Goal: Task Accomplishment & Management: Use online tool/utility

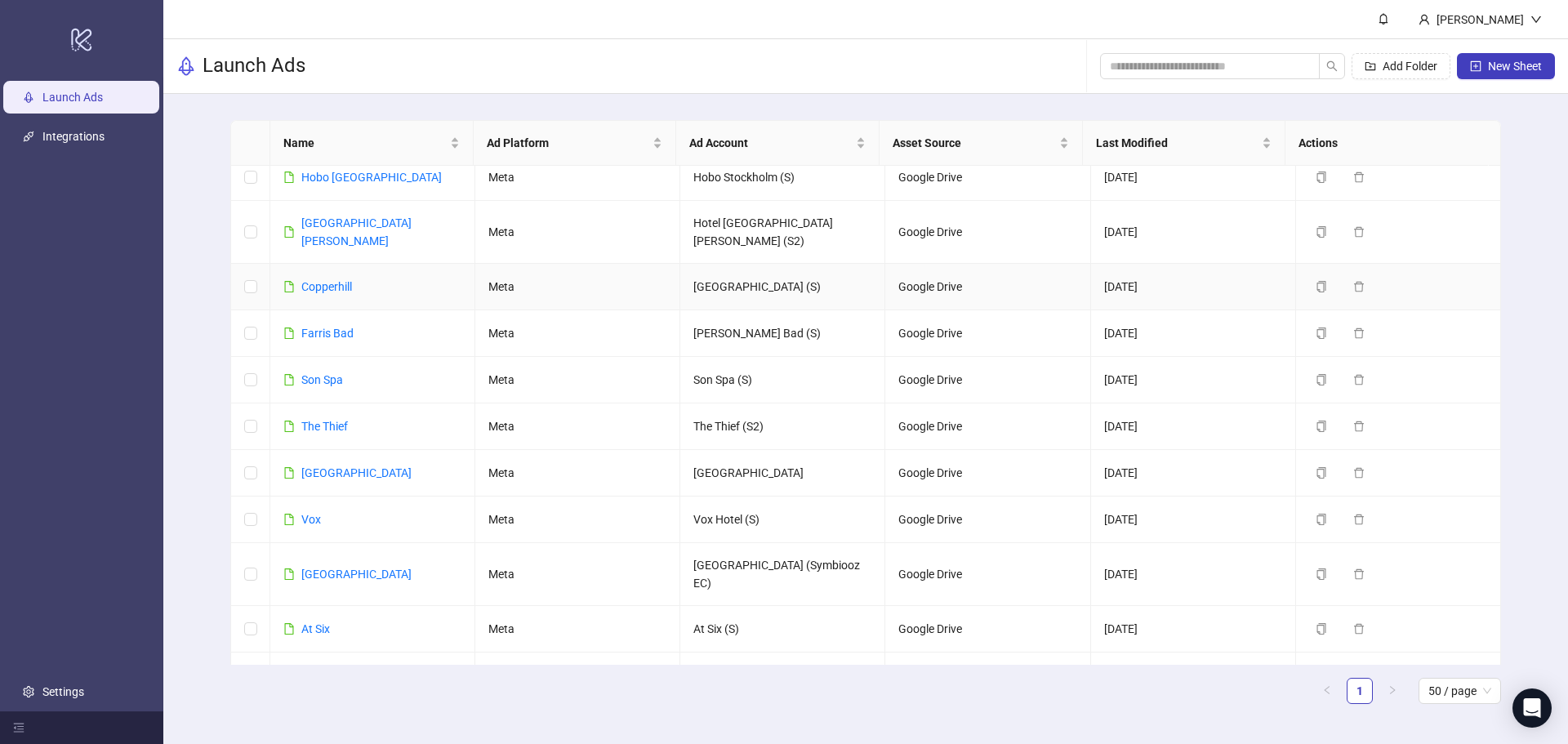
scroll to position [804, 0]
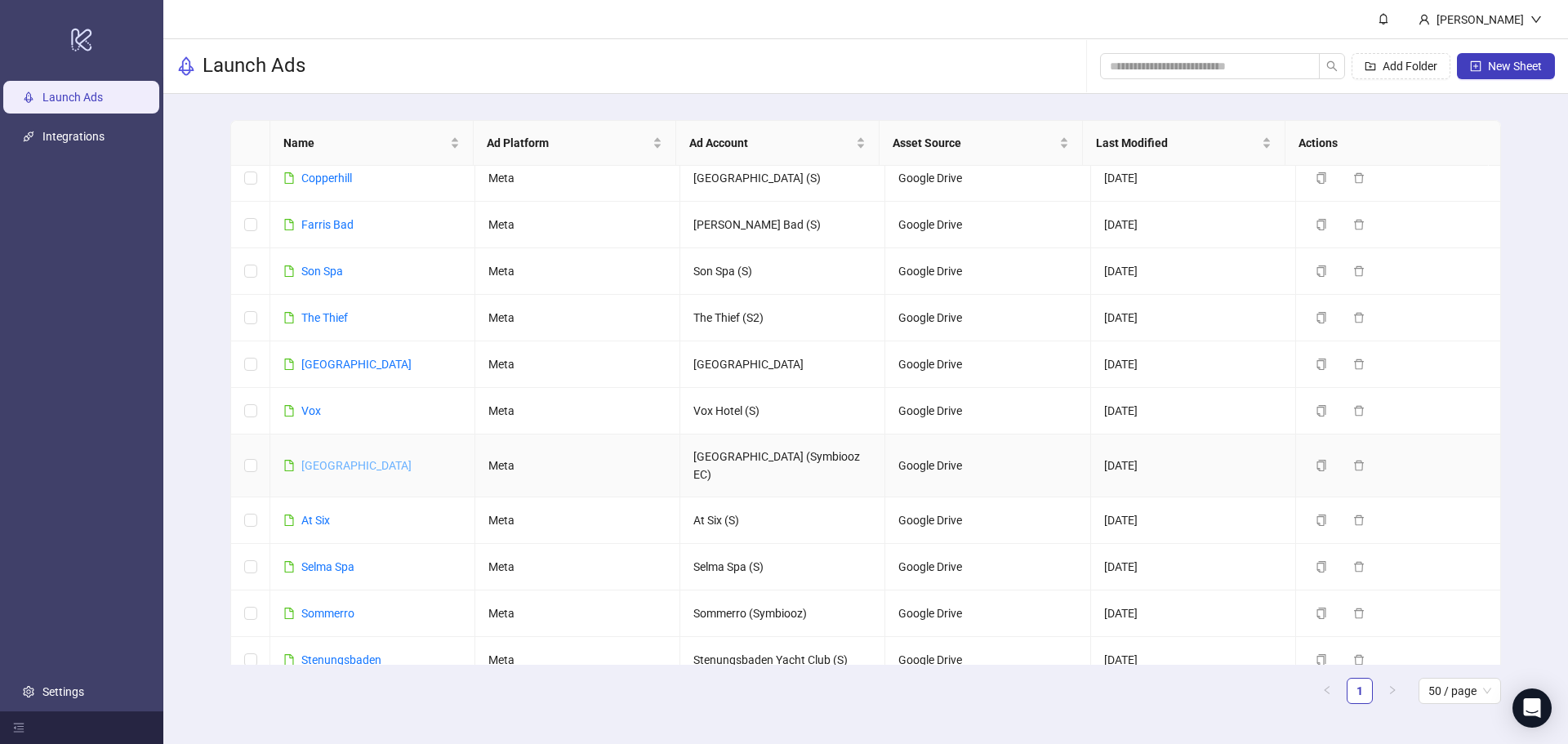
click at [363, 459] on link "[GEOGRAPHIC_DATA]" at bounding box center [356, 465] width 110 height 13
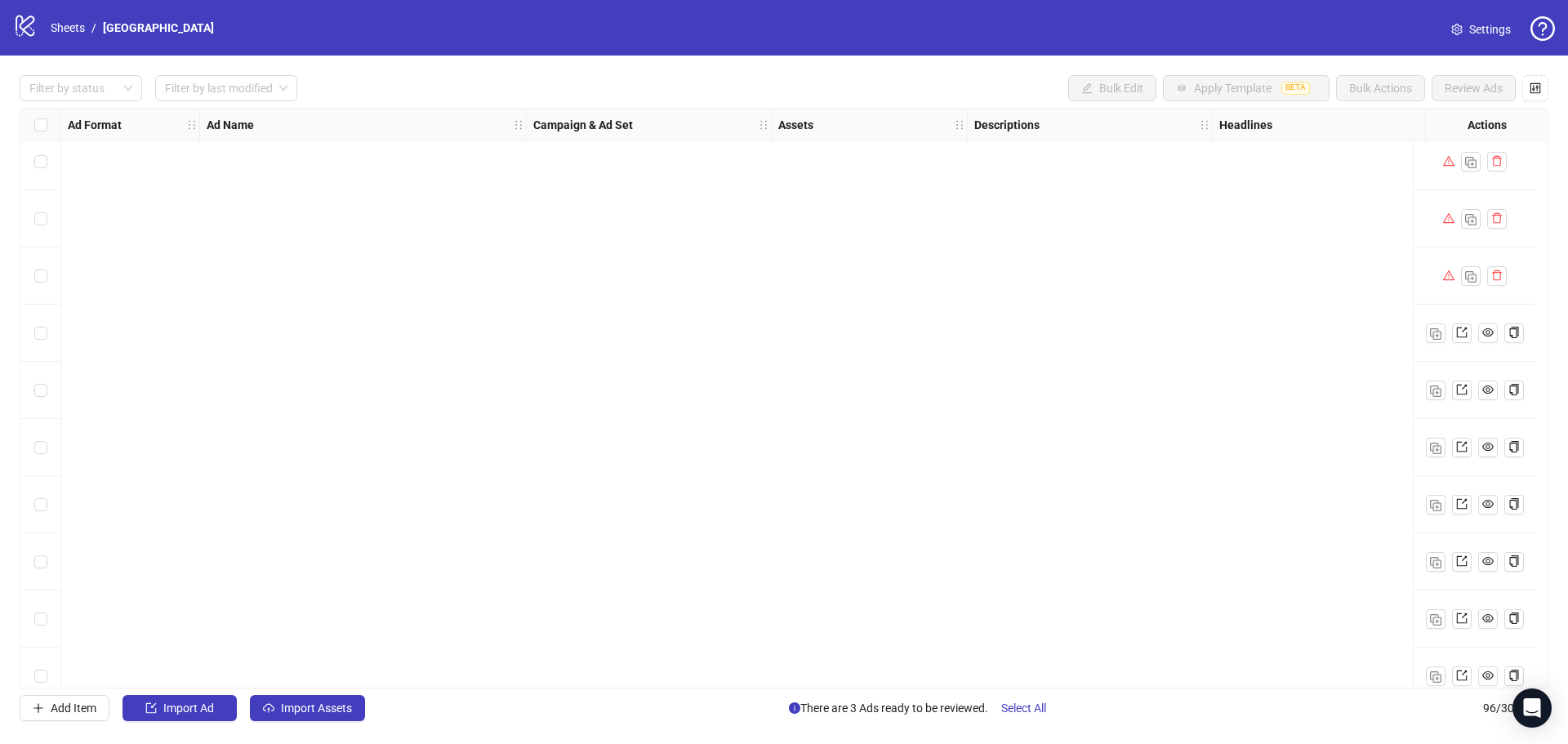
scroll to position [4947, 0]
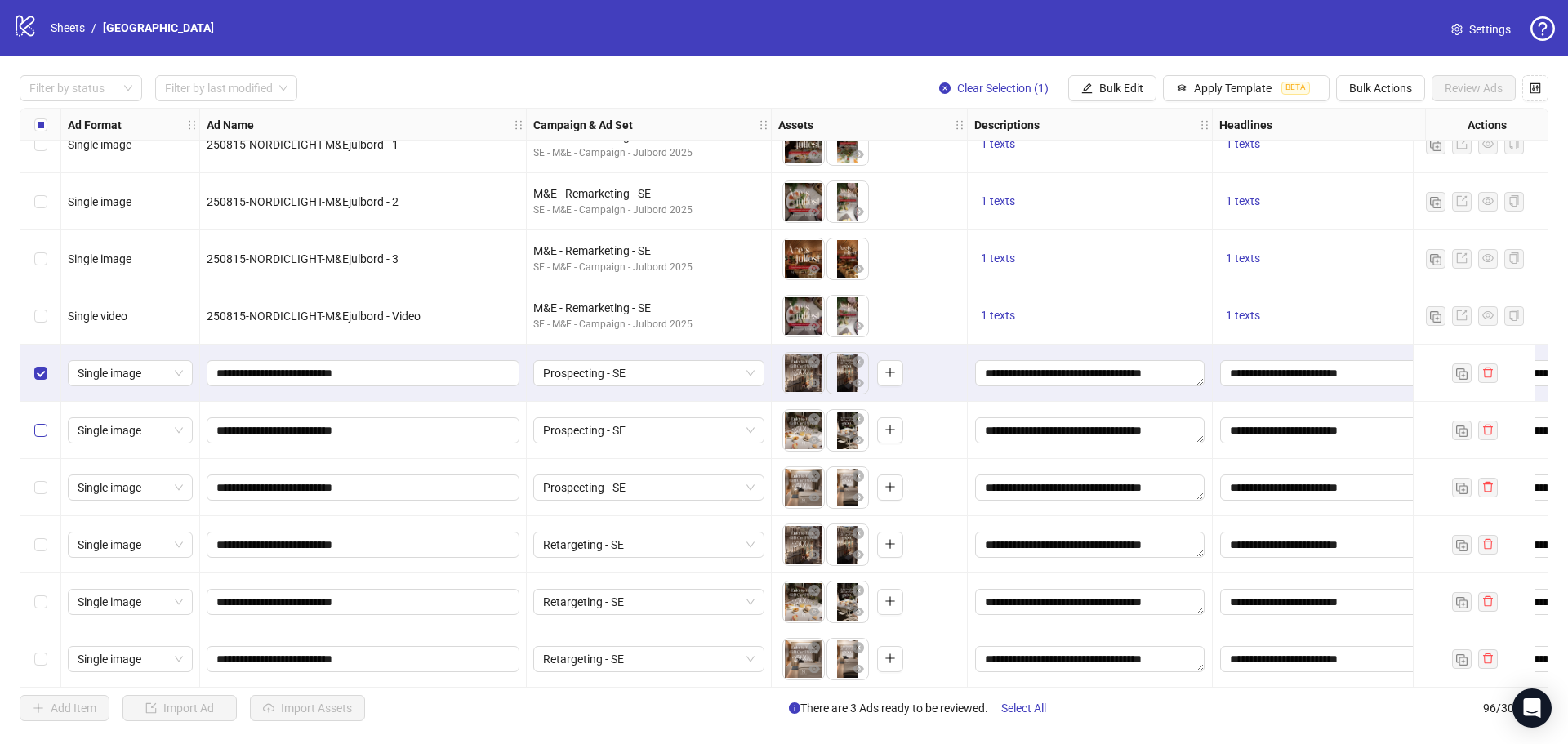
click at [36, 421] on label "Select row 92" at bounding box center [41, 430] width 13 height 18
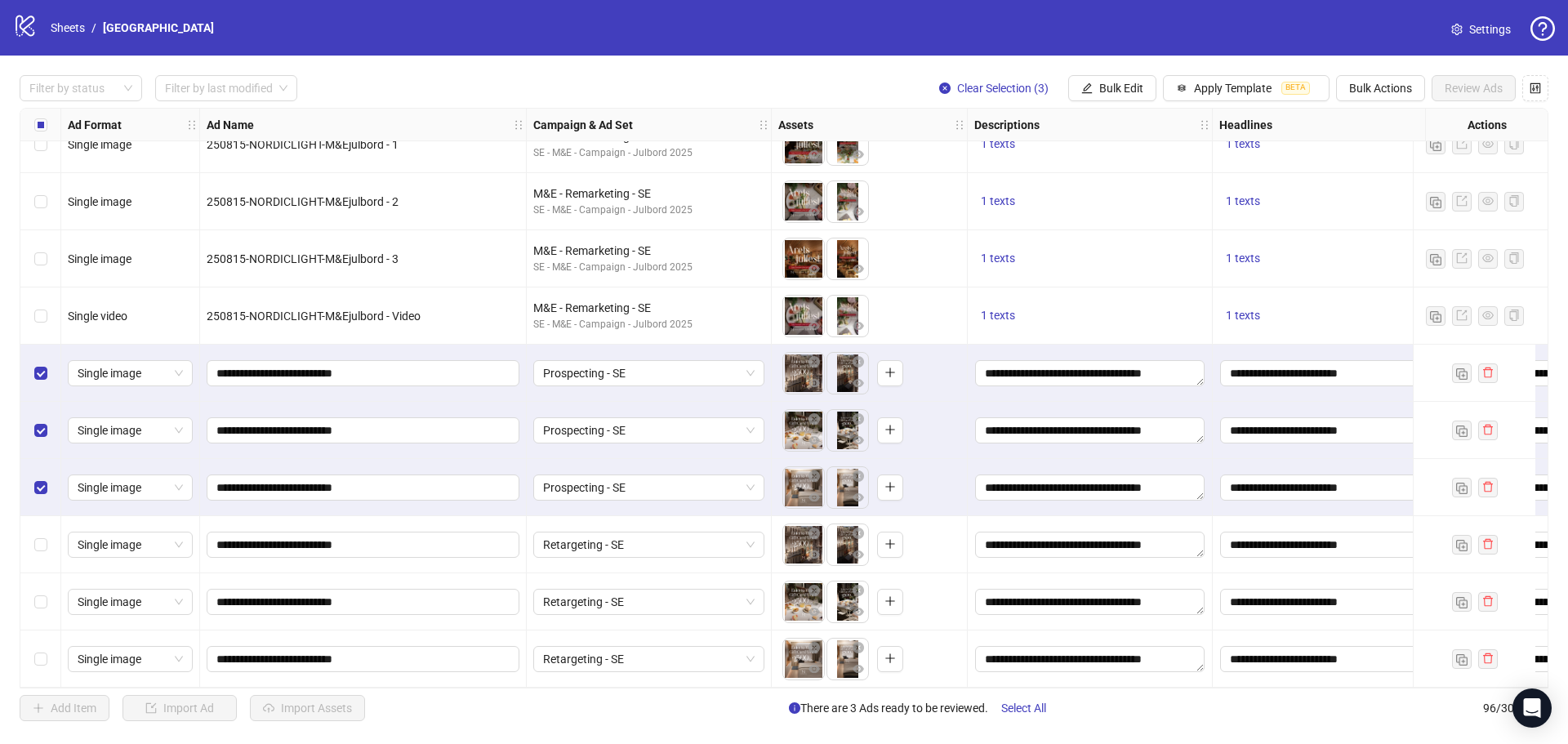
drag, startPoint x: 48, startPoint y: 540, endPoint x: 49, endPoint y: 593, distance: 53.0
click at [48, 543] on div "Select row 94" at bounding box center [41, 544] width 41 height 57
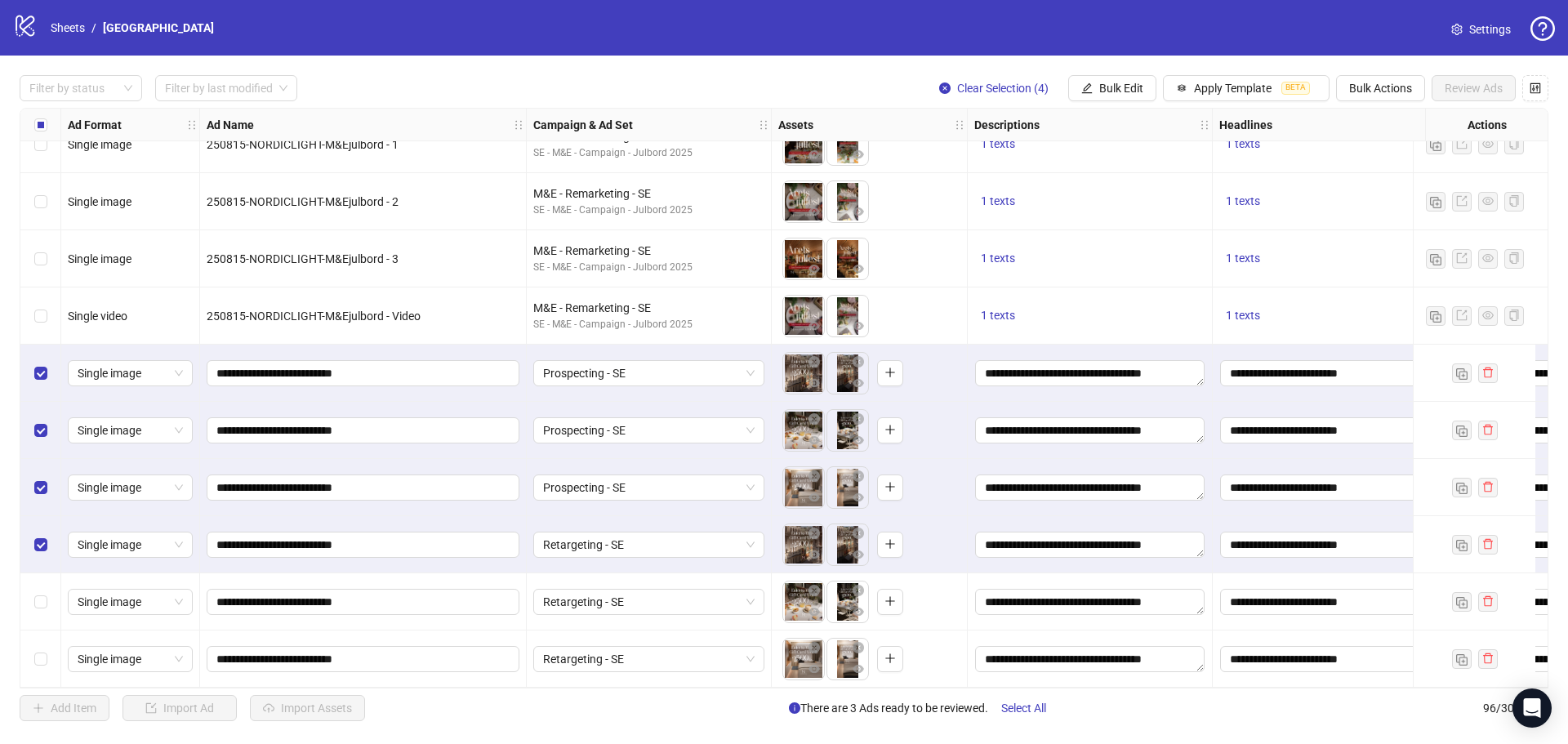
drag, startPoint x: 49, startPoint y: 593, endPoint x: 49, endPoint y: 615, distance: 22.0
click at [49, 595] on div "Select row 95" at bounding box center [41, 602] width 41 height 57
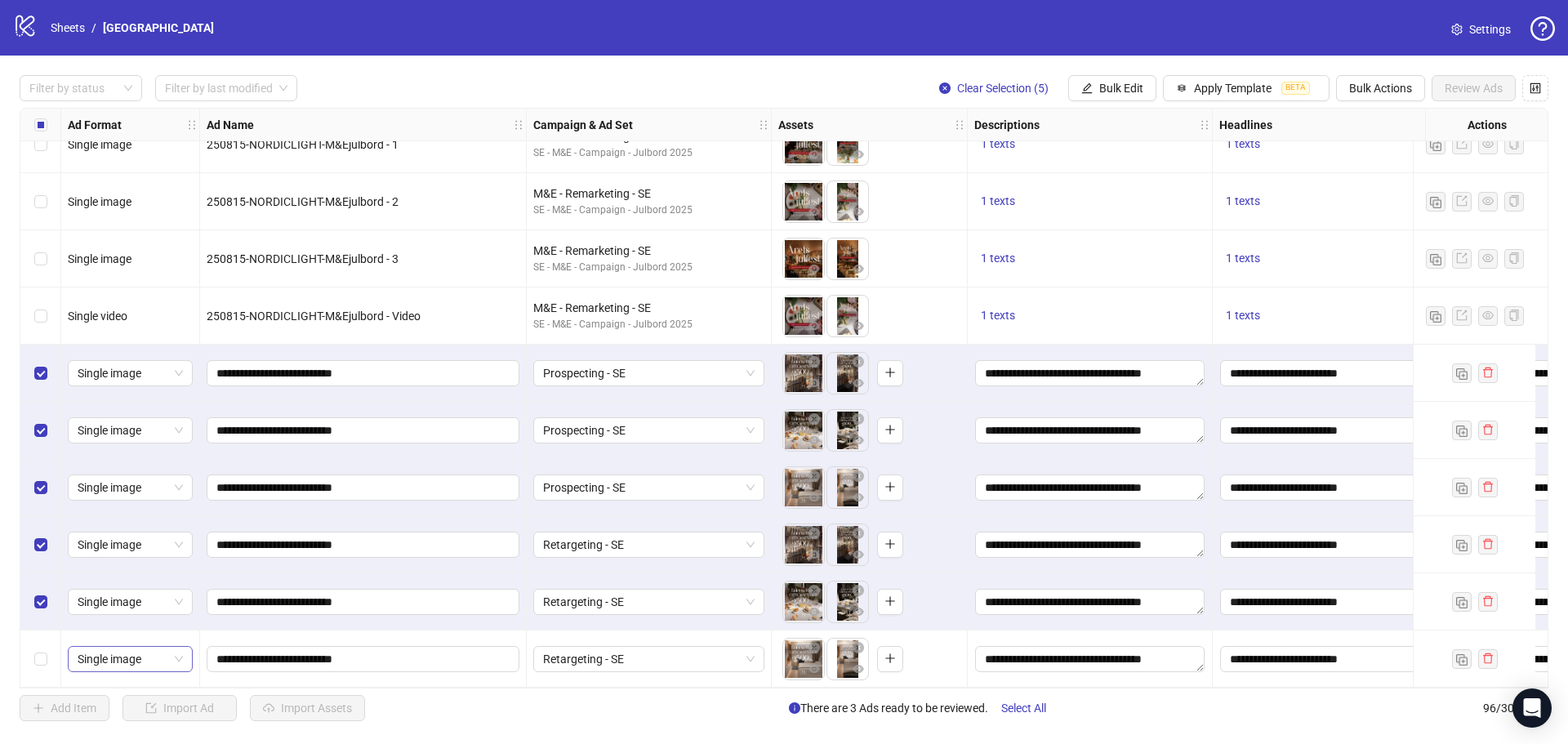
drag, startPoint x: 48, startPoint y: 644, endPoint x: 69, endPoint y: 642, distance: 21.1
click at [48, 644] on div "Select row 96" at bounding box center [41, 658] width 41 height 57
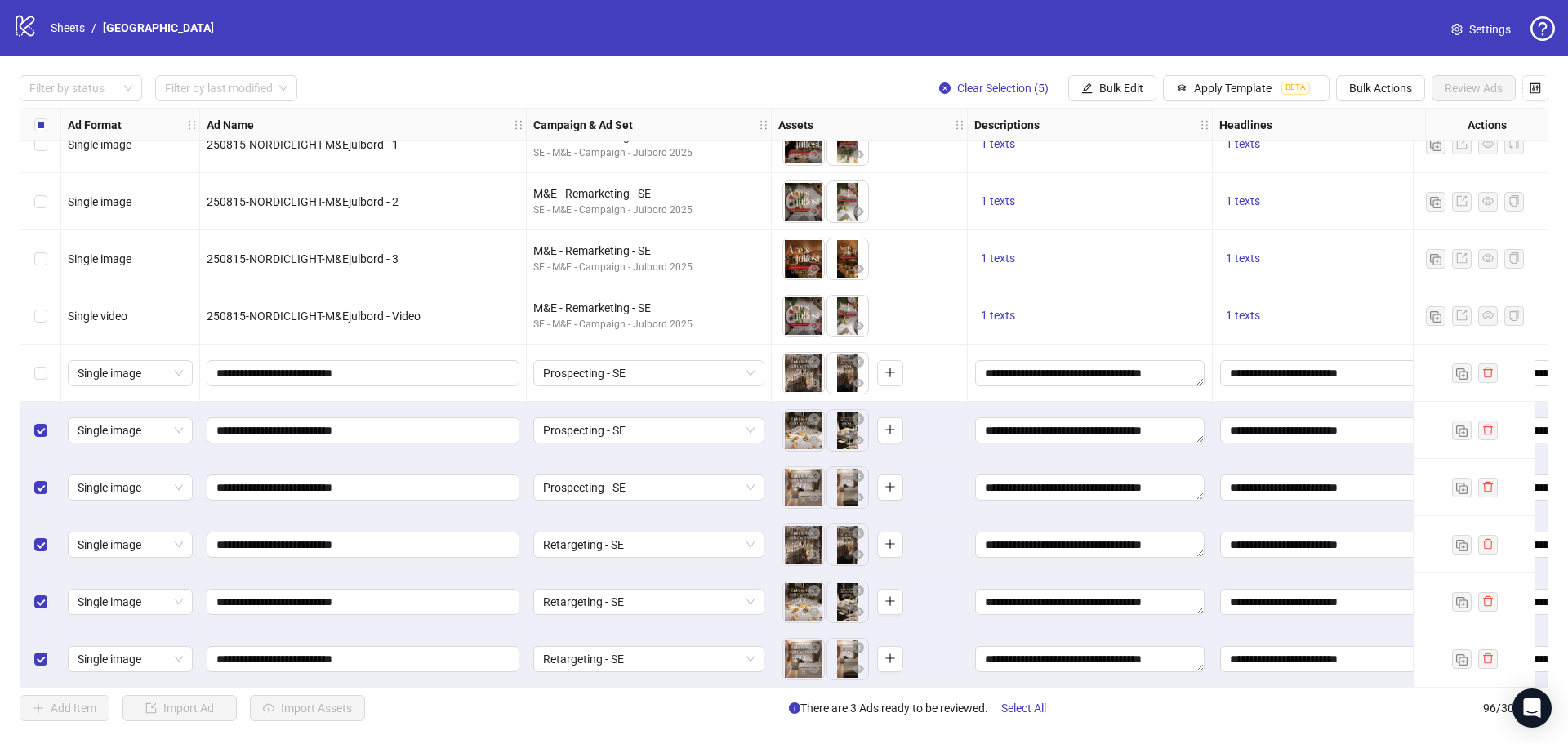
drag, startPoint x: 31, startPoint y: 424, endPoint x: 45, endPoint y: 452, distance: 31.3
click at [32, 425] on div "Select row 92" at bounding box center [41, 429] width 41 height 57
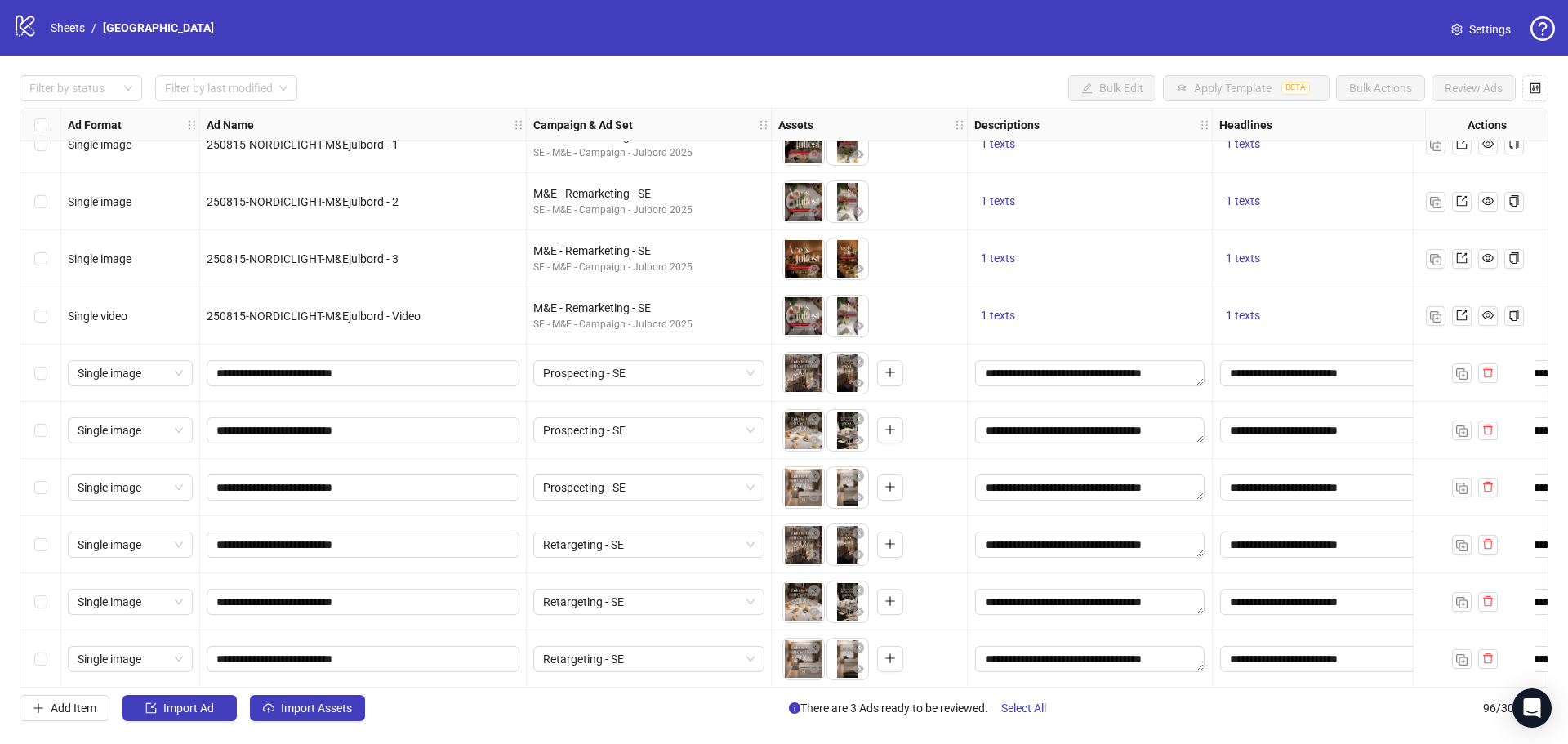
click at [442, 56] on div "Filter by status Filter by last modified Bulk Edit Apply Template BETA Bulk Act…" at bounding box center [784, 399] width 1568 height 685
